Goal: Task Accomplishment & Management: Use online tool/utility

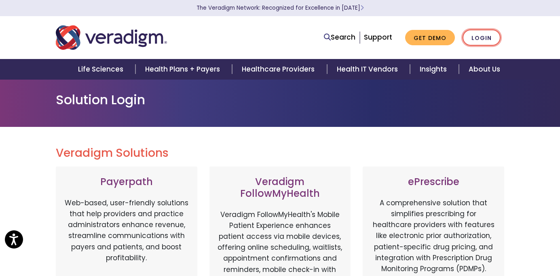
click at [483, 35] on link "Login" at bounding box center [482, 38] width 38 height 17
click at [477, 38] on link "Login" at bounding box center [482, 38] width 38 height 17
click at [481, 42] on link "Login" at bounding box center [482, 38] width 38 height 17
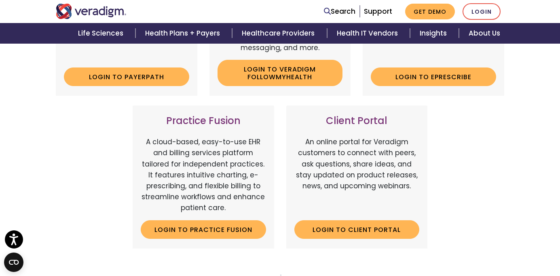
scroll to position [247, 0]
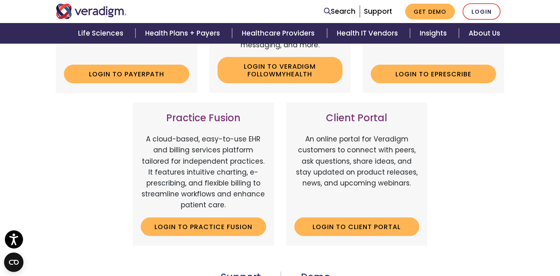
click at [348, 143] on p "An online portal for Veradigm customers to connect with peers, ask questions, s…" at bounding box center [357, 172] width 125 height 77
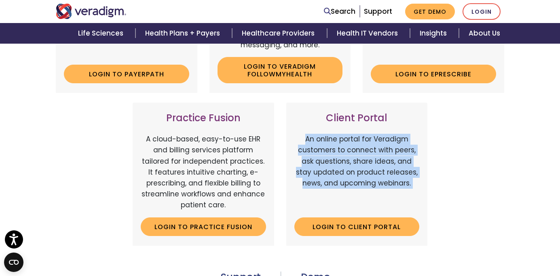
click at [348, 143] on p "An online portal for Veradigm customers to connect with peers, ask questions, s…" at bounding box center [357, 172] width 125 height 77
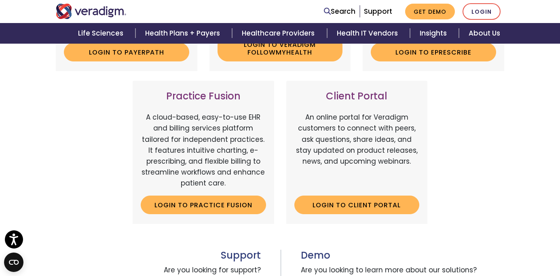
scroll to position [290, 0]
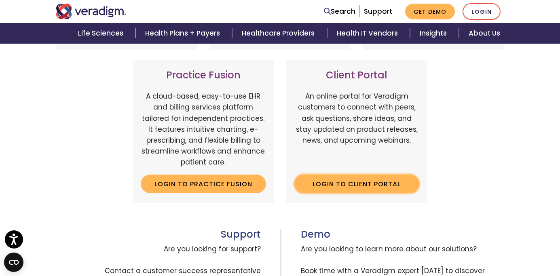
click at [360, 184] on link "Login to Client Portal" at bounding box center [357, 184] width 125 height 19
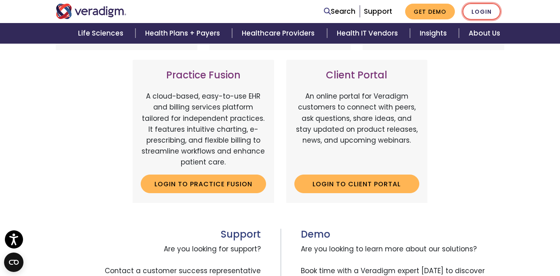
click at [485, 15] on link "Login" at bounding box center [482, 11] width 38 height 17
